Goal: Check status: Check status

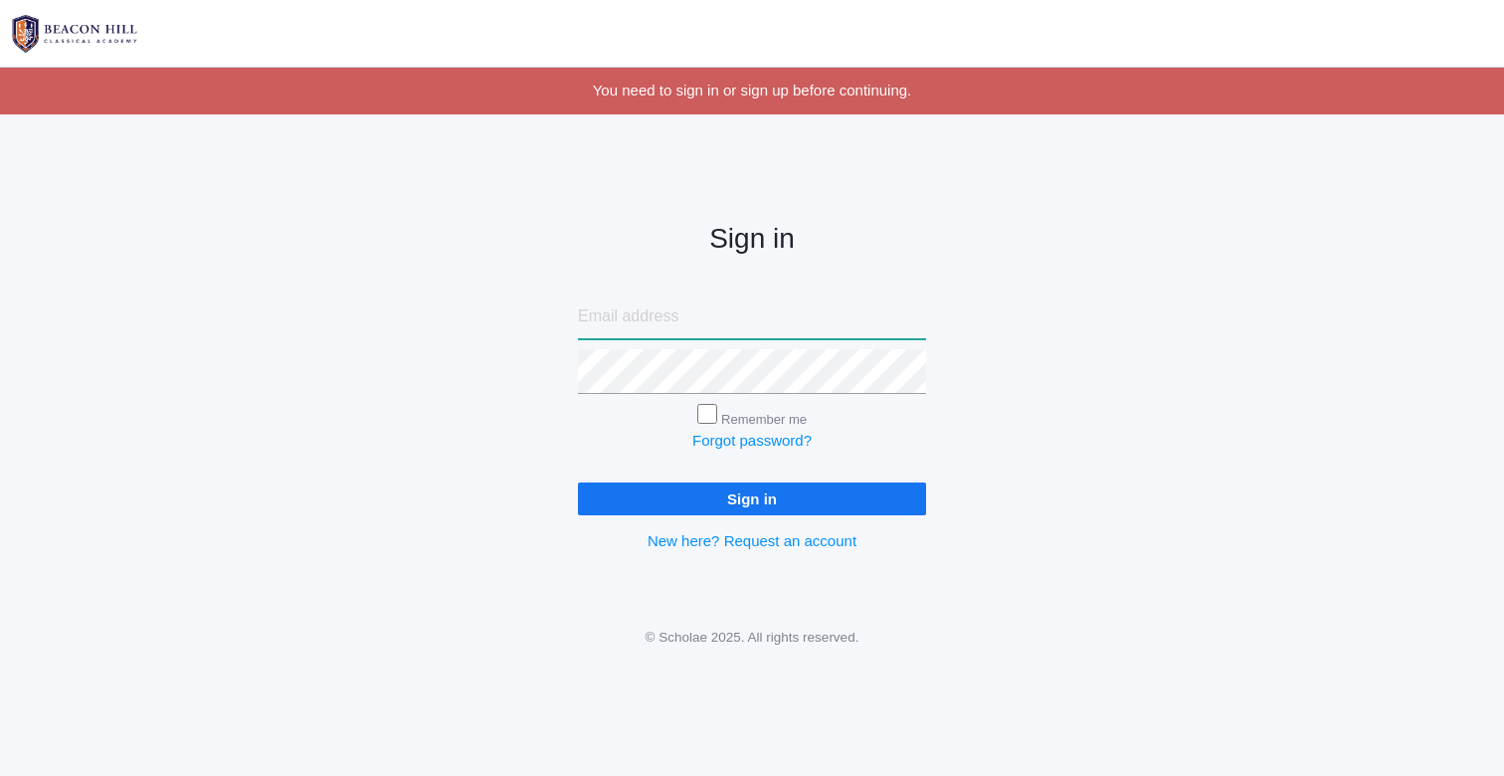
paste input "[PERSON_NAME][EMAIL_ADDRESS][DOMAIN_NAME]"
type input "zach@smithlp.com"
click at [752, 494] on input "Sign in" at bounding box center [752, 498] width 348 height 33
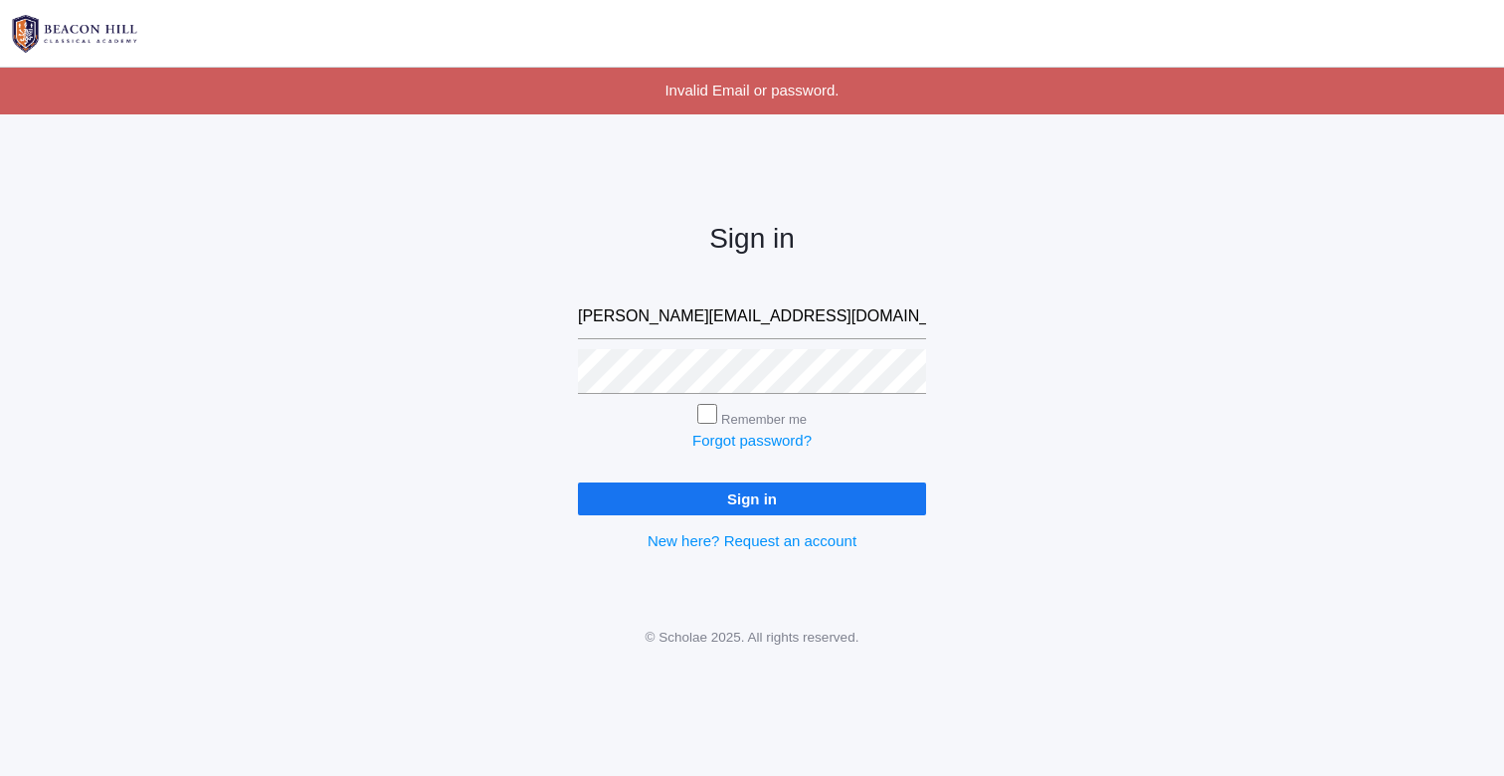
click at [755, 491] on input "Sign in" at bounding box center [752, 498] width 348 height 33
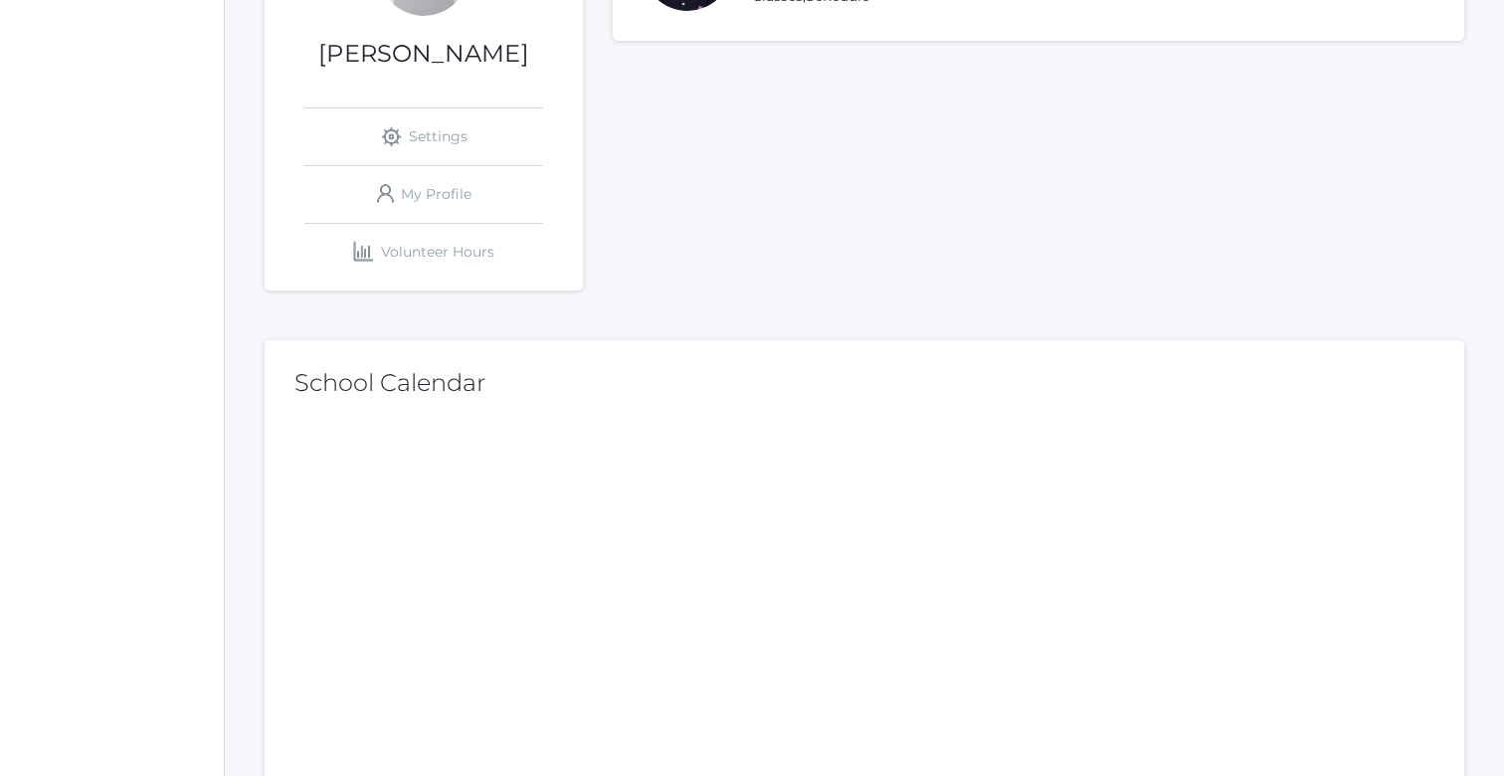
scroll to position [413, 0]
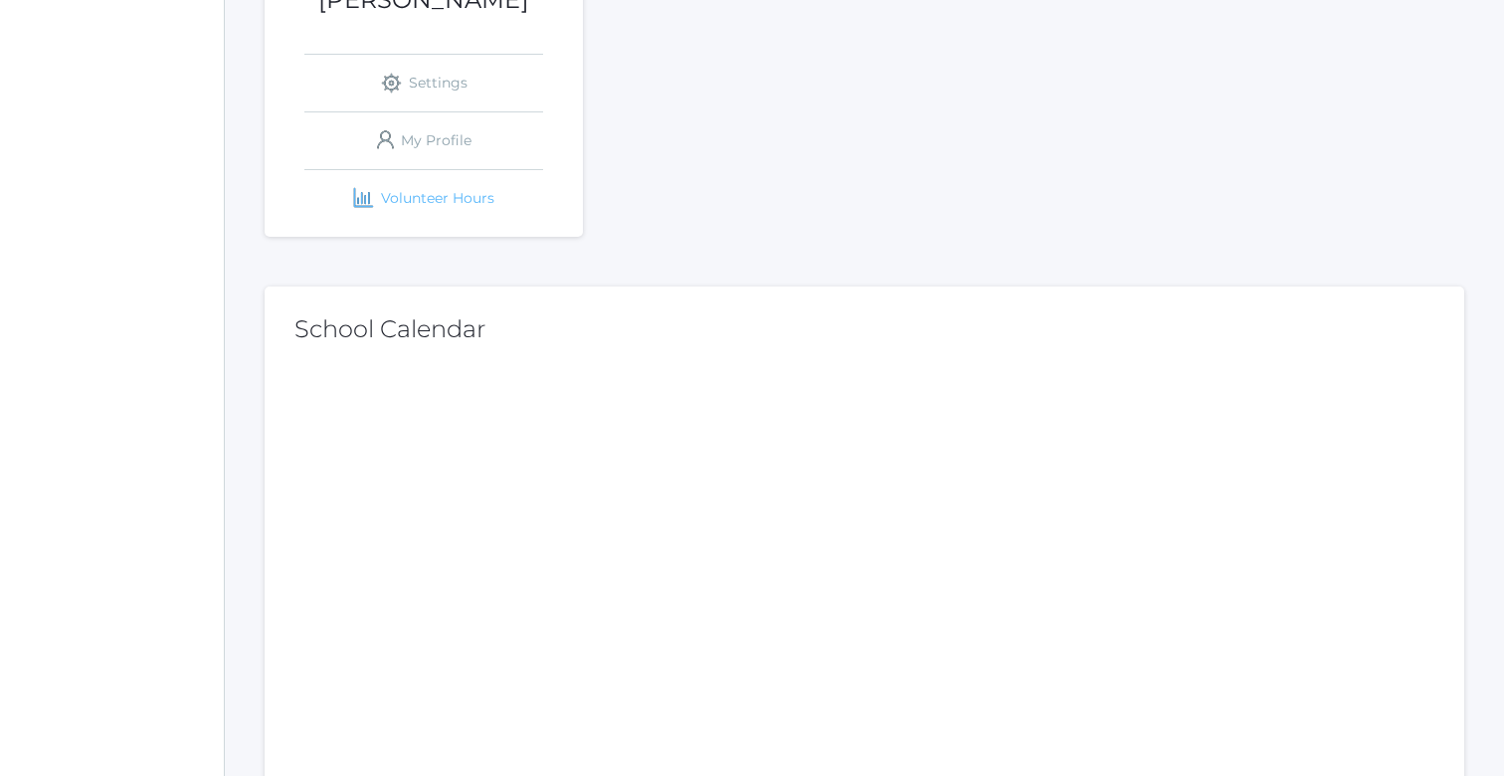
click at [444, 206] on link "icons/finance/bar-chart Created with Sketch. Volunteer Hours" at bounding box center [423, 198] width 239 height 57
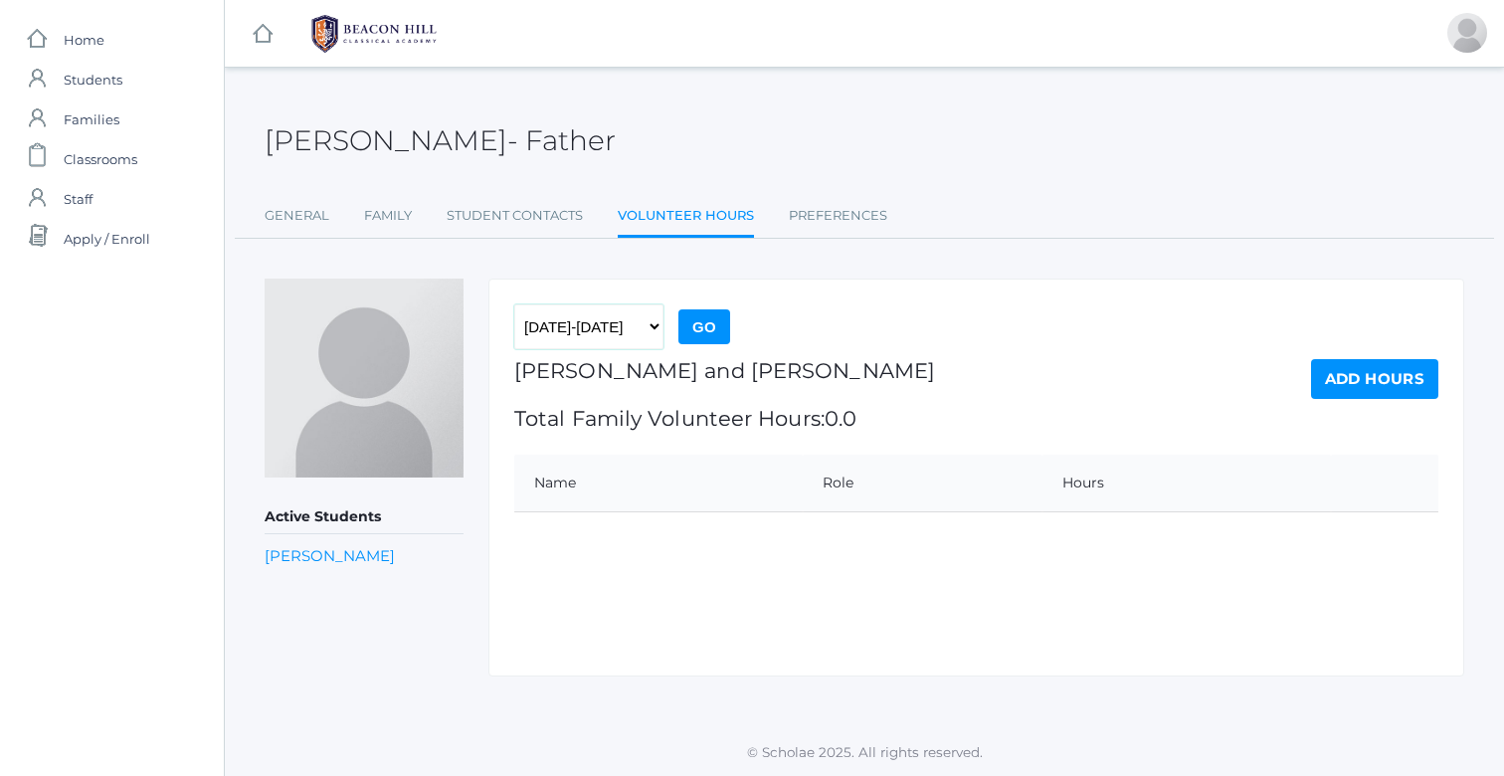
select select "[DATE]-[DATE]"
click at [728, 331] on input "Go" at bounding box center [704, 326] width 52 height 35
